Goal: Task Accomplishment & Management: Manage account settings

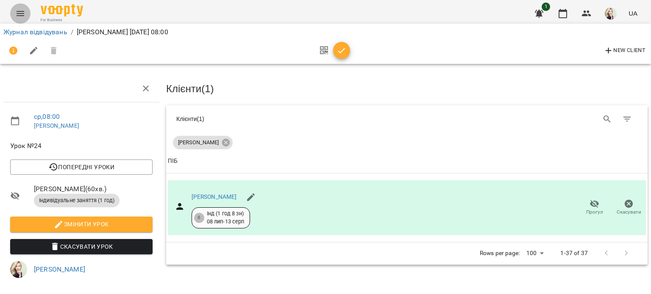
click at [17, 18] on icon "Menu" at bounding box center [20, 13] width 10 height 10
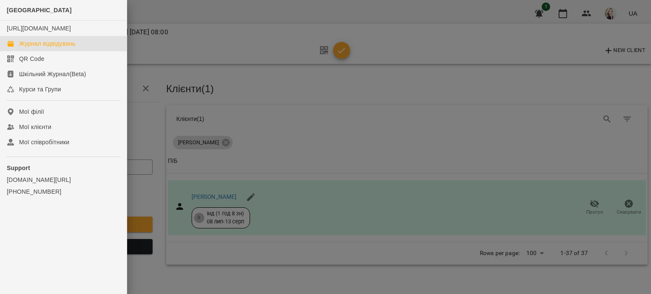
click at [23, 48] on div "Журнал відвідувань" at bounding box center [47, 43] width 56 height 8
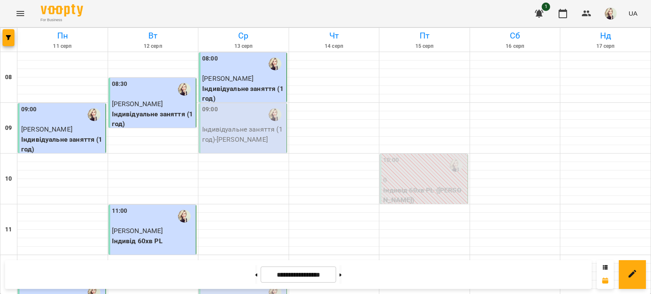
click at [207, 129] on p "Індивідуальне заняття (1 год) - [PERSON_NAME]" at bounding box center [243, 135] width 83 height 20
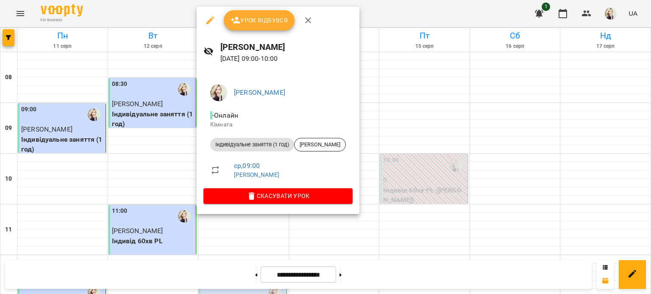
click at [277, 31] on div "Урок відбувся" at bounding box center [278, 20] width 163 height 27
click at [279, 22] on span "Урок відбувся" at bounding box center [259, 20] width 58 height 10
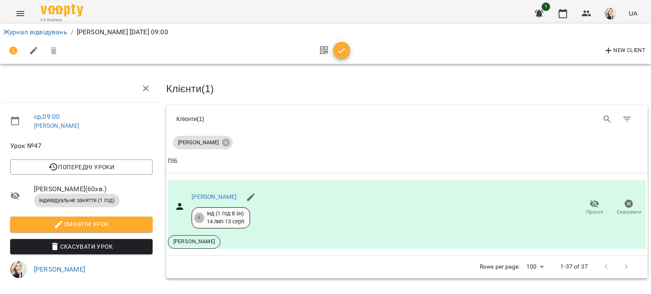
click at [34, 50] on icon "button" at bounding box center [34, 51] width 8 height 8
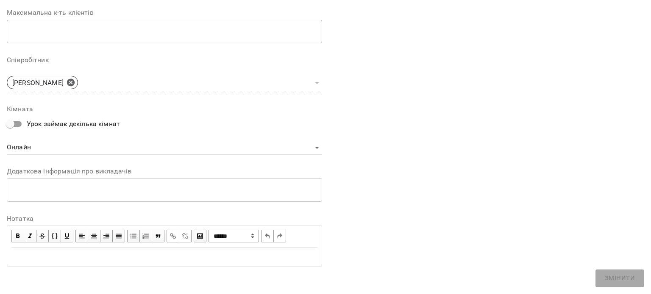
scroll to position [224, 0]
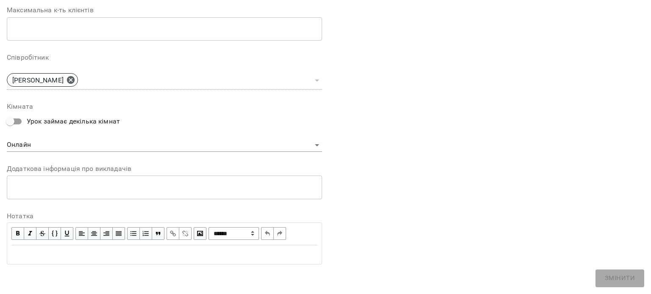
drag, startPoint x: 185, startPoint y: 261, endPoint x: 220, endPoint y: 239, distance: 41.8
click at [185, 261] on div "Edit text" at bounding box center [164, 255] width 313 height 18
